Goal: Use online tool/utility: Utilize a website feature to perform a specific function

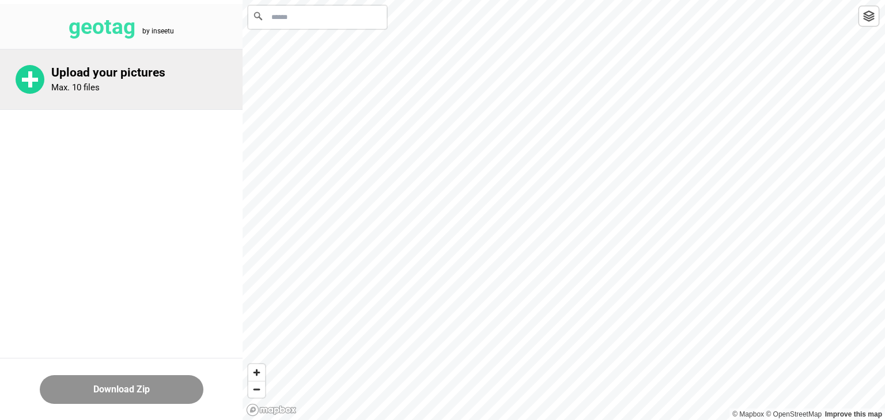
click at [145, 82] on div "Upload your pictures Max. 10 files" at bounding box center [146, 80] width 191 height 28
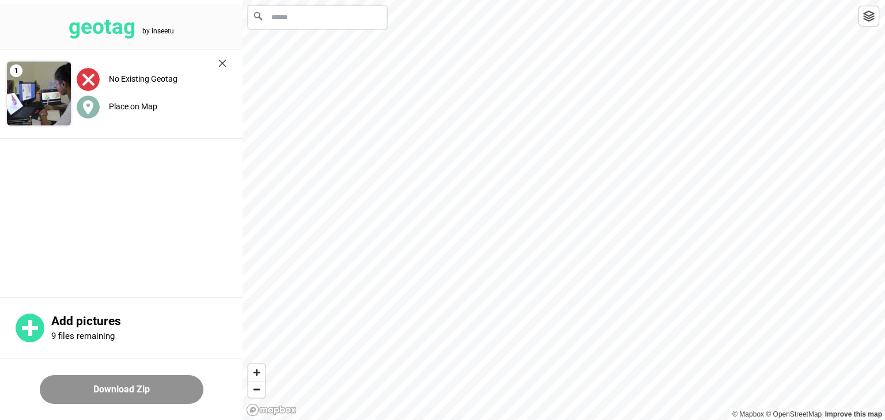
click at [128, 104] on label "Place on Map" at bounding box center [133, 106] width 48 height 9
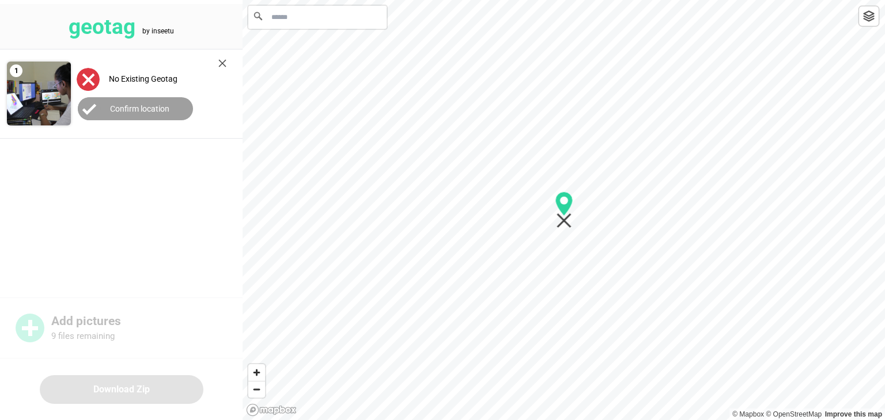
click at [568, 222] on icon "Map marker" at bounding box center [564, 210] width 18 height 37
click at [562, 228] on icon "Map marker" at bounding box center [564, 210] width 18 height 37
click at [283, 22] on input "Search" at bounding box center [317, 17] width 138 height 23
type input "**********"
click at [156, 106] on label "Confirm location" at bounding box center [139, 108] width 59 height 9
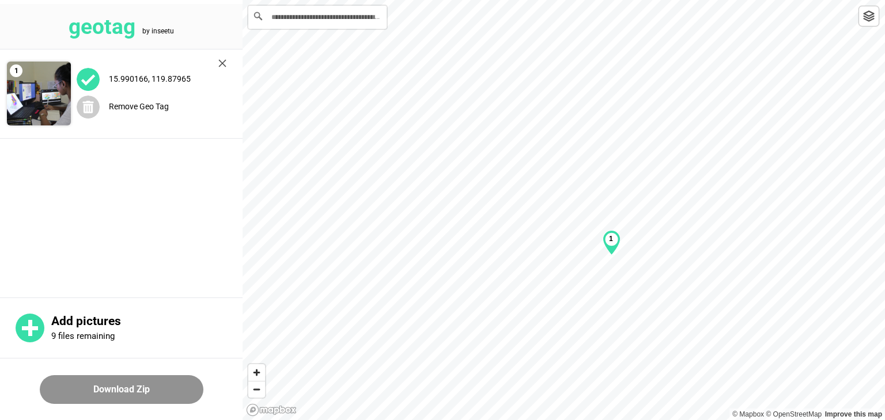
click at [143, 171] on main "1 15.990166, 119.87965 Remove Geo Tag" at bounding box center [121, 172] width 242 height 245
click at [219, 64] on img at bounding box center [222, 63] width 8 height 8
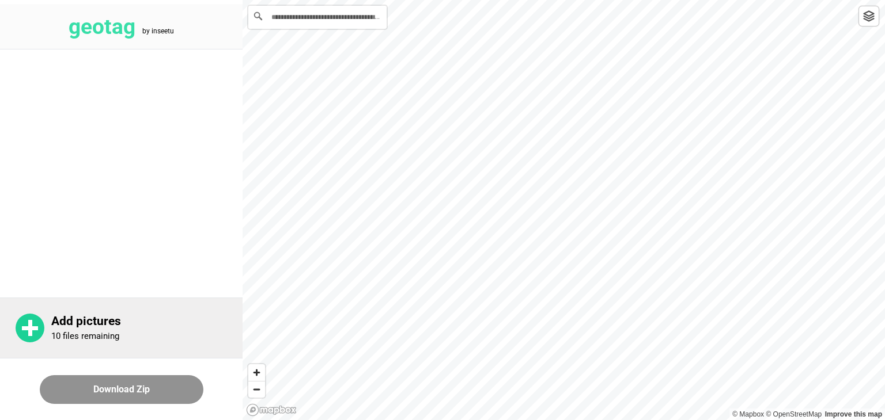
click at [93, 325] on p "Add pictures" at bounding box center [146, 321] width 191 height 14
